Goal: Information Seeking & Learning: Learn about a topic

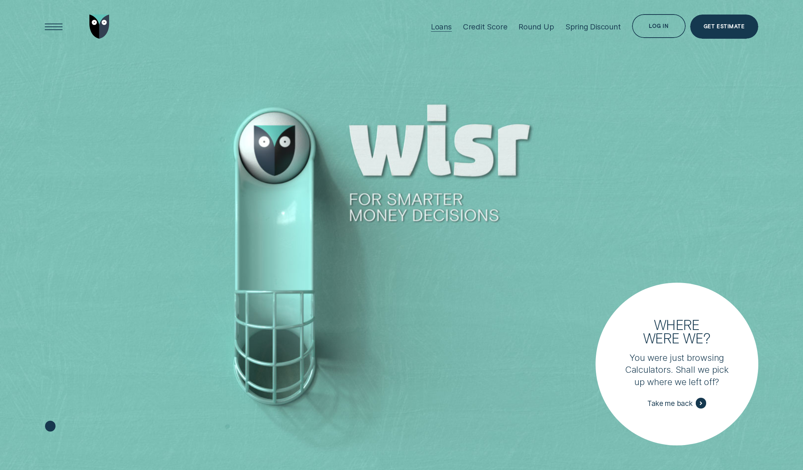
click at [440, 29] on div "Loans" at bounding box center [441, 26] width 21 height 9
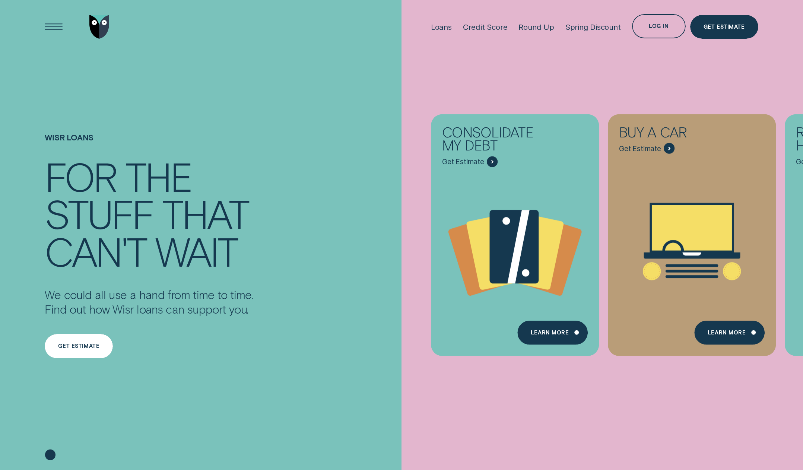
click at [71, 351] on div "Get estimate" at bounding box center [79, 346] width 68 height 24
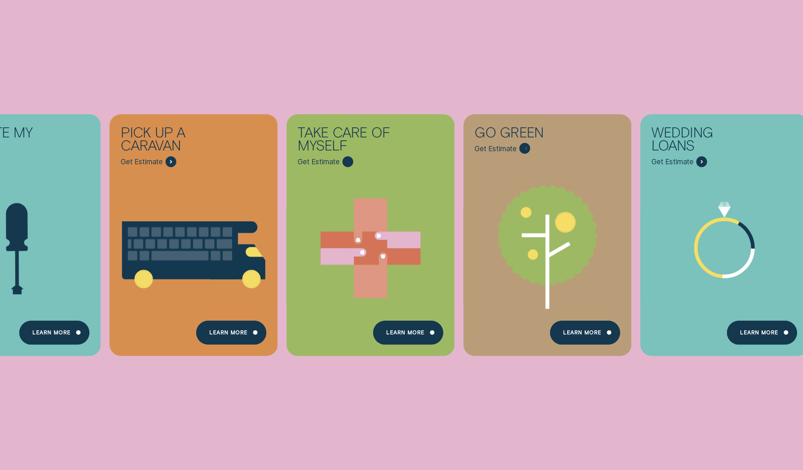
scroll to position [435, 0]
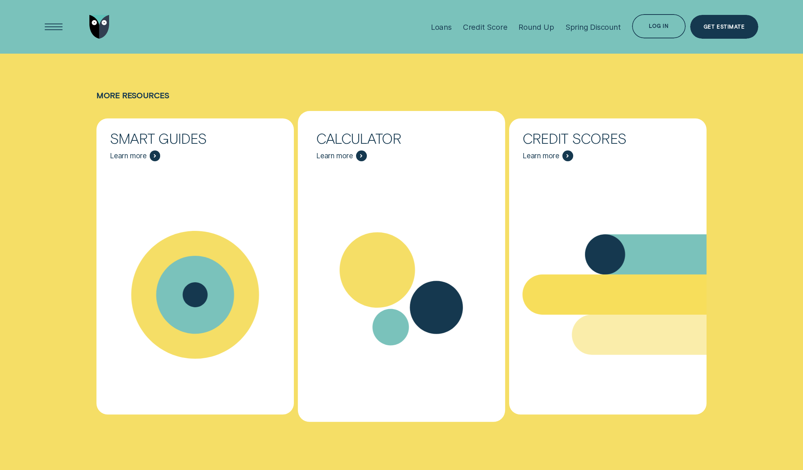
click at [420, 207] on div "Resources - Calculator" at bounding box center [401, 295] width 207 height 252
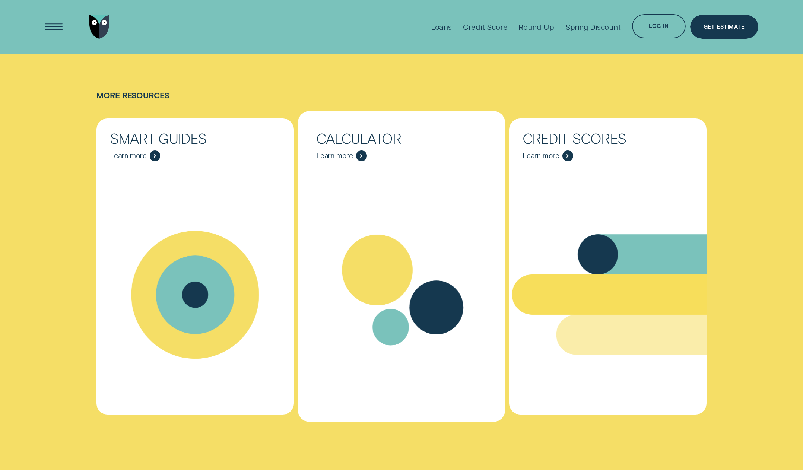
scroll to position [3409, 0]
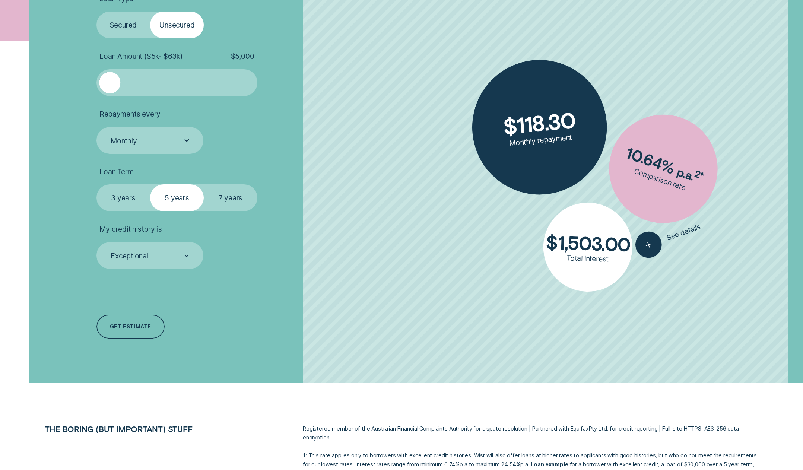
scroll to position [338, 0]
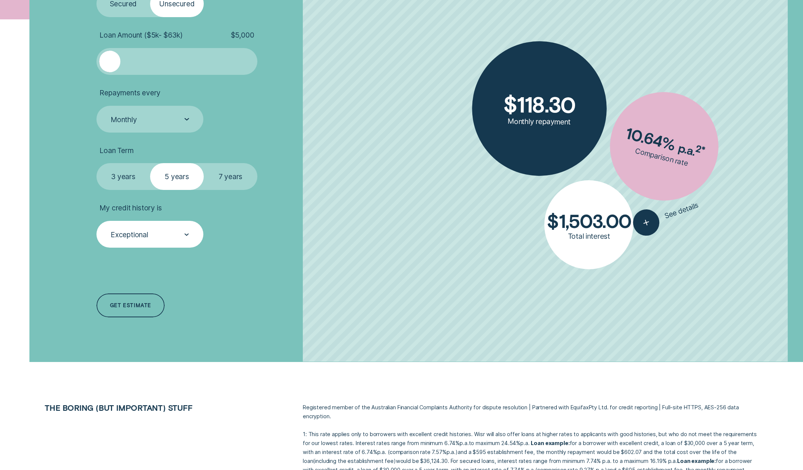
click at [128, 239] on div "Exceptional" at bounding box center [130, 234] width 38 height 9
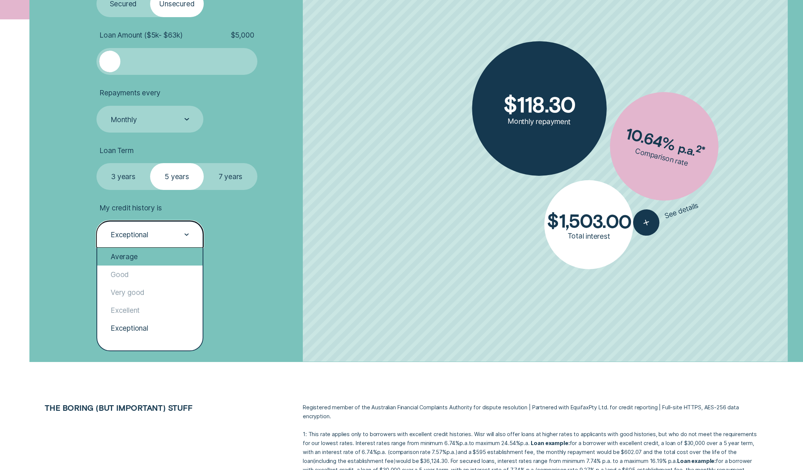
click at [121, 260] on div "Average" at bounding box center [149, 257] width 105 height 18
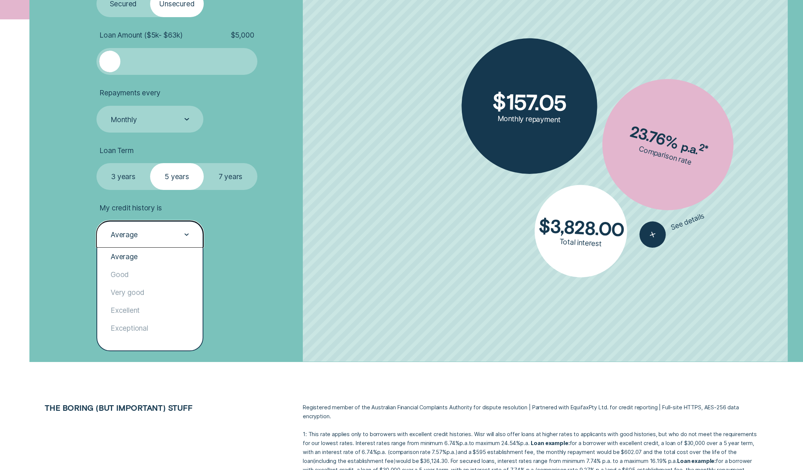
click at [123, 223] on div "Average" at bounding box center [149, 234] width 107 height 27
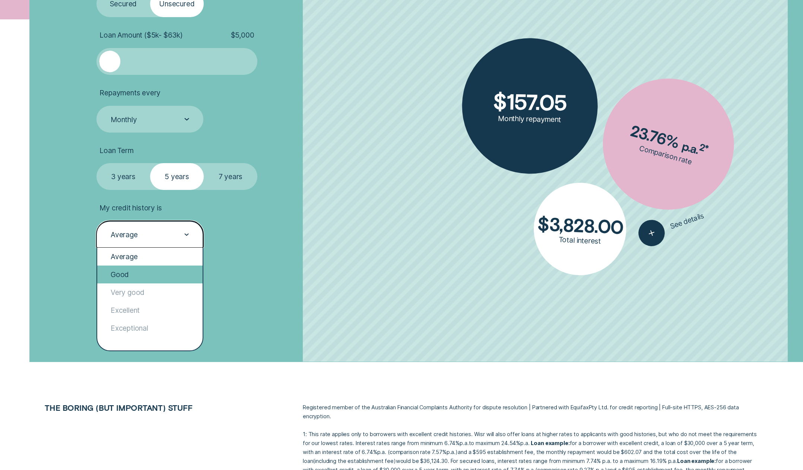
click at [123, 277] on div "Good" at bounding box center [149, 274] width 105 height 18
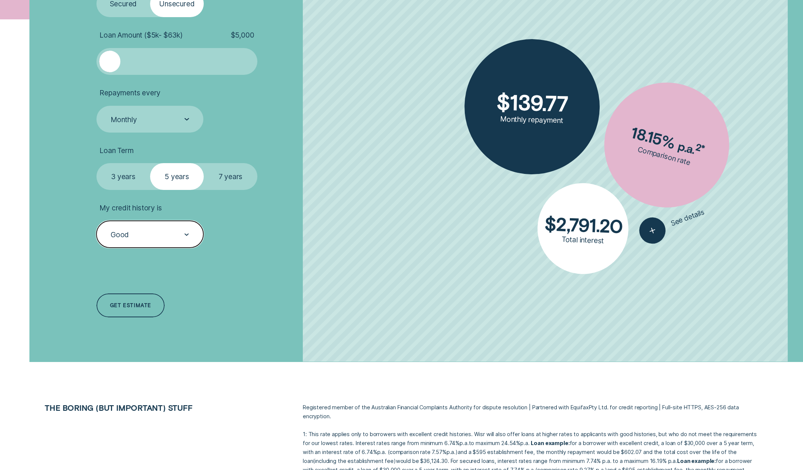
click at [118, 238] on div "Good" at bounding box center [120, 234] width 18 height 9
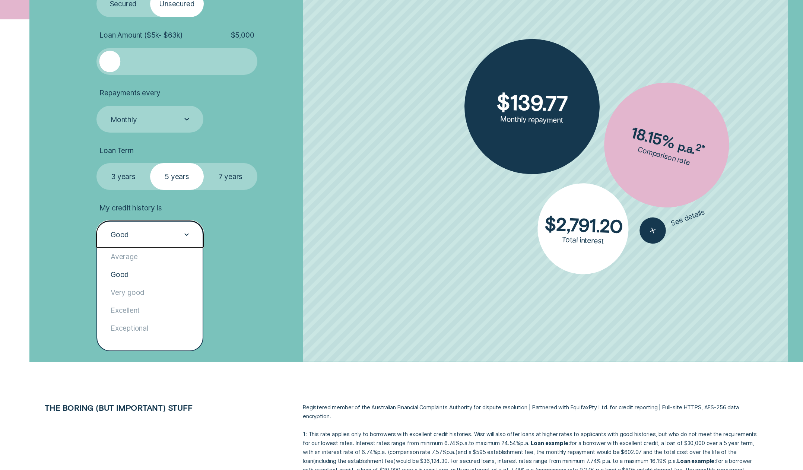
click at [154, 237] on div "Good" at bounding box center [149, 235] width 79 height 10
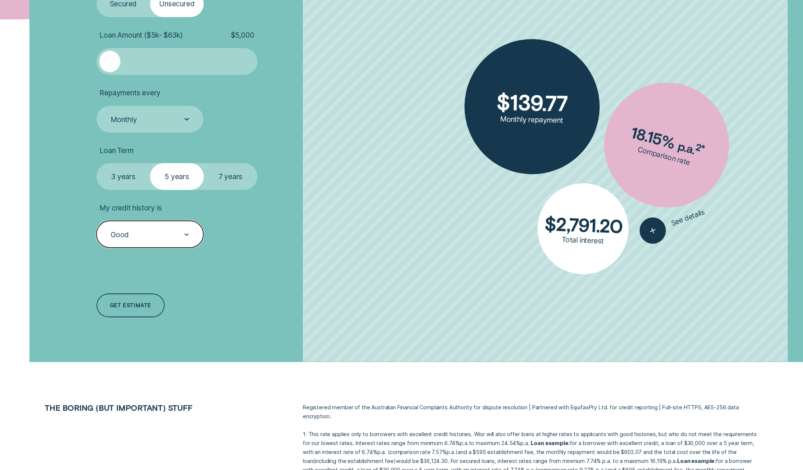
click at [117, 235] on div "Good" at bounding box center [120, 234] width 18 height 9
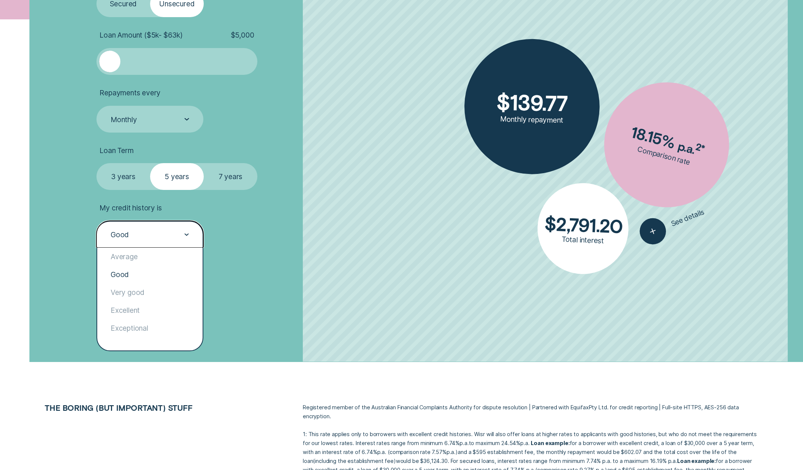
click at [144, 238] on div "Good" at bounding box center [149, 235] width 79 height 10
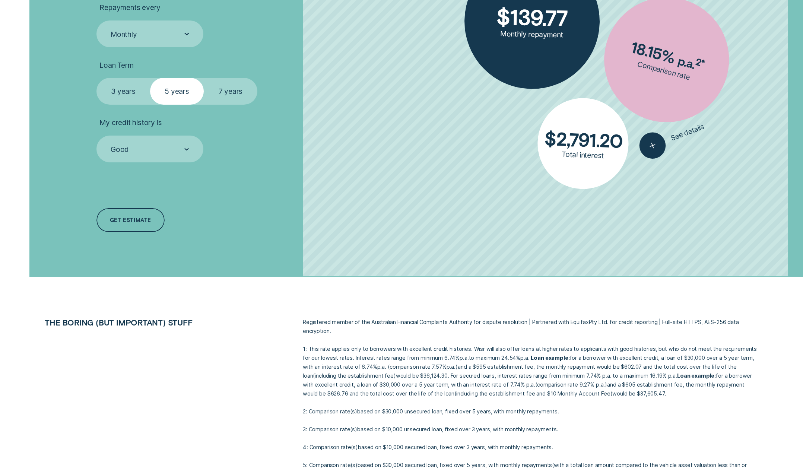
scroll to position [443, 0]
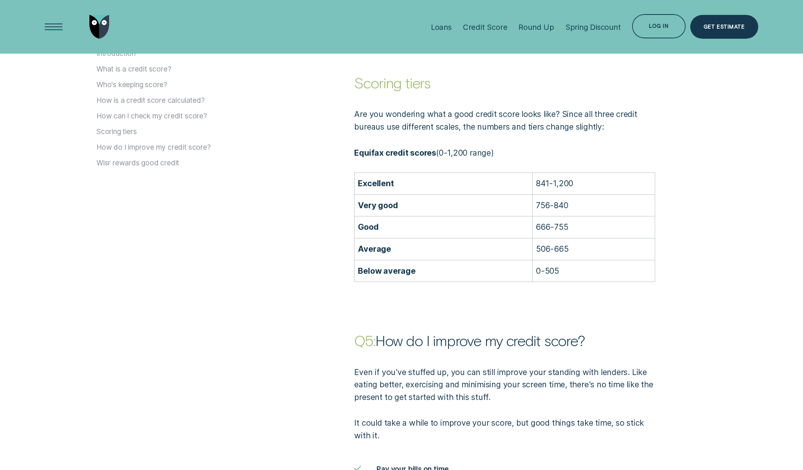
scroll to position [1688, 0]
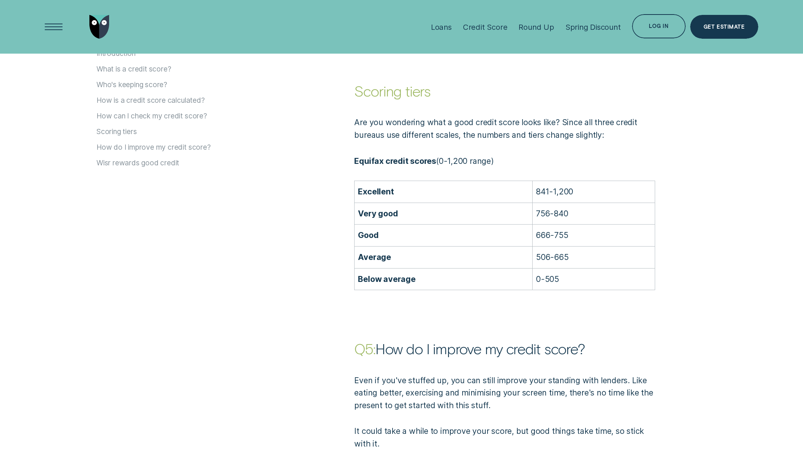
drag, startPoint x: 338, startPoint y: 179, endPoint x: 370, endPoint y: 157, distance: 38.6
click at [338, 179] on div "Are you wondering what a good credit score looks like? Since all three credit b…" at bounding box center [530, 195] width 464 height 190
click at [369, 163] on strong "Equifax credit scores" at bounding box center [395, 161] width 82 height 10
click at [370, 163] on strong "Equifax credit scores" at bounding box center [395, 161] width 82 height 10
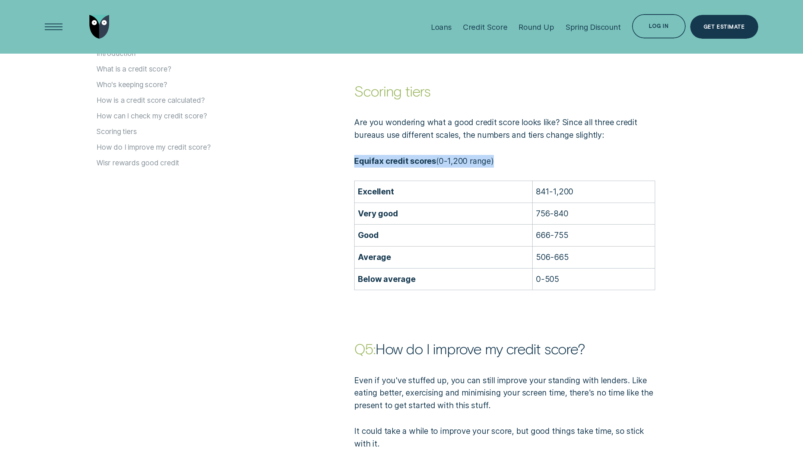
drag, startPoint x: 355, startPoint y: 162, endPoint x: 497, endPoint y: 161, distance: 142.2
click at [497, 161] on p "Equifax credit scores ( 0-1,200 range )" at bounding box center [504, 161] width 300 height 13
copy p "Equifax credit scores ( 0-1,200 range )"
